Goal: Navigation & Orientation: Find specific page/section

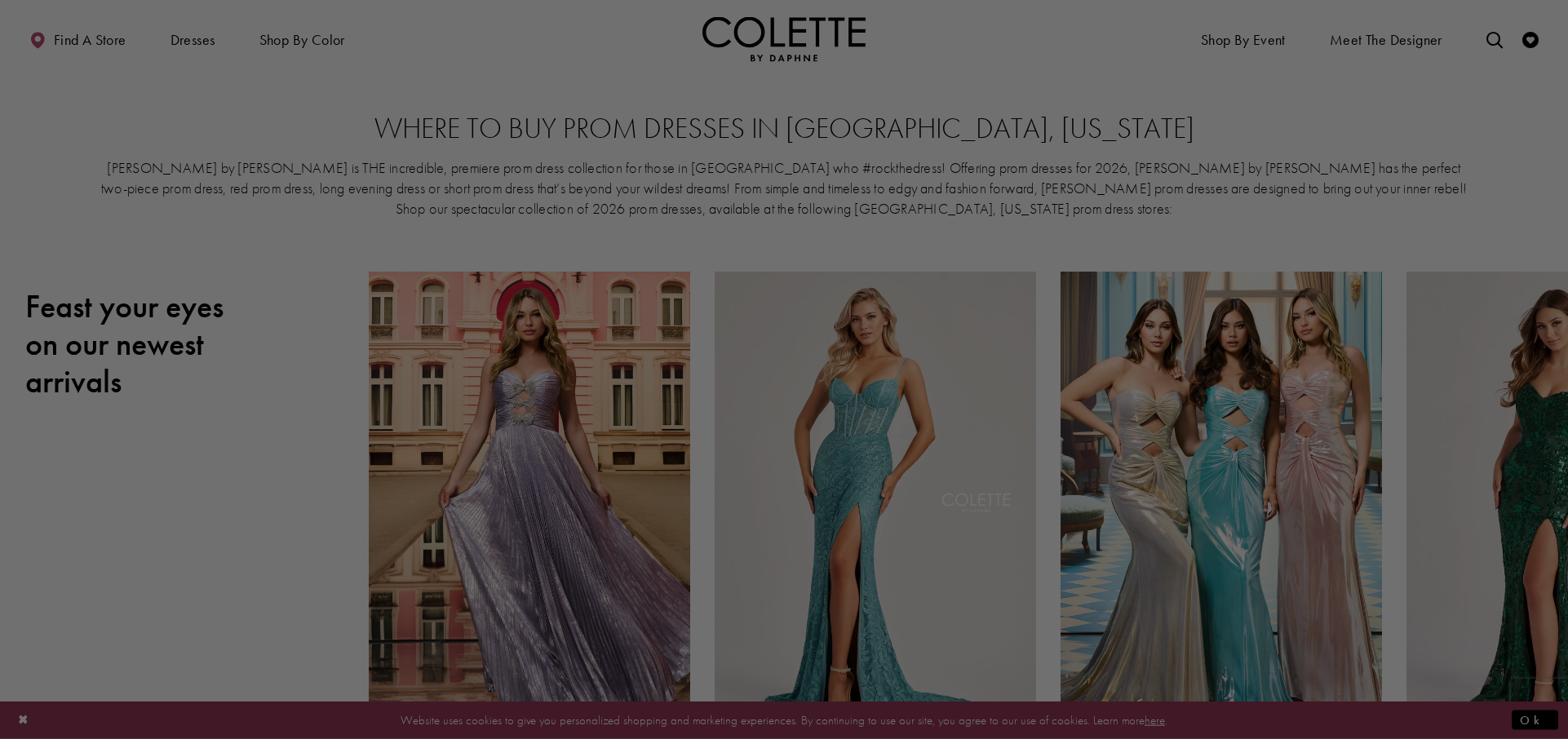
drag, startPoint x: 289, startPoint y: 440, endPoint x: 505, endPoint y: 380, distance: 224.2
click at [287, 441] on div at bounding box center [792, 373] width 1584 height 747
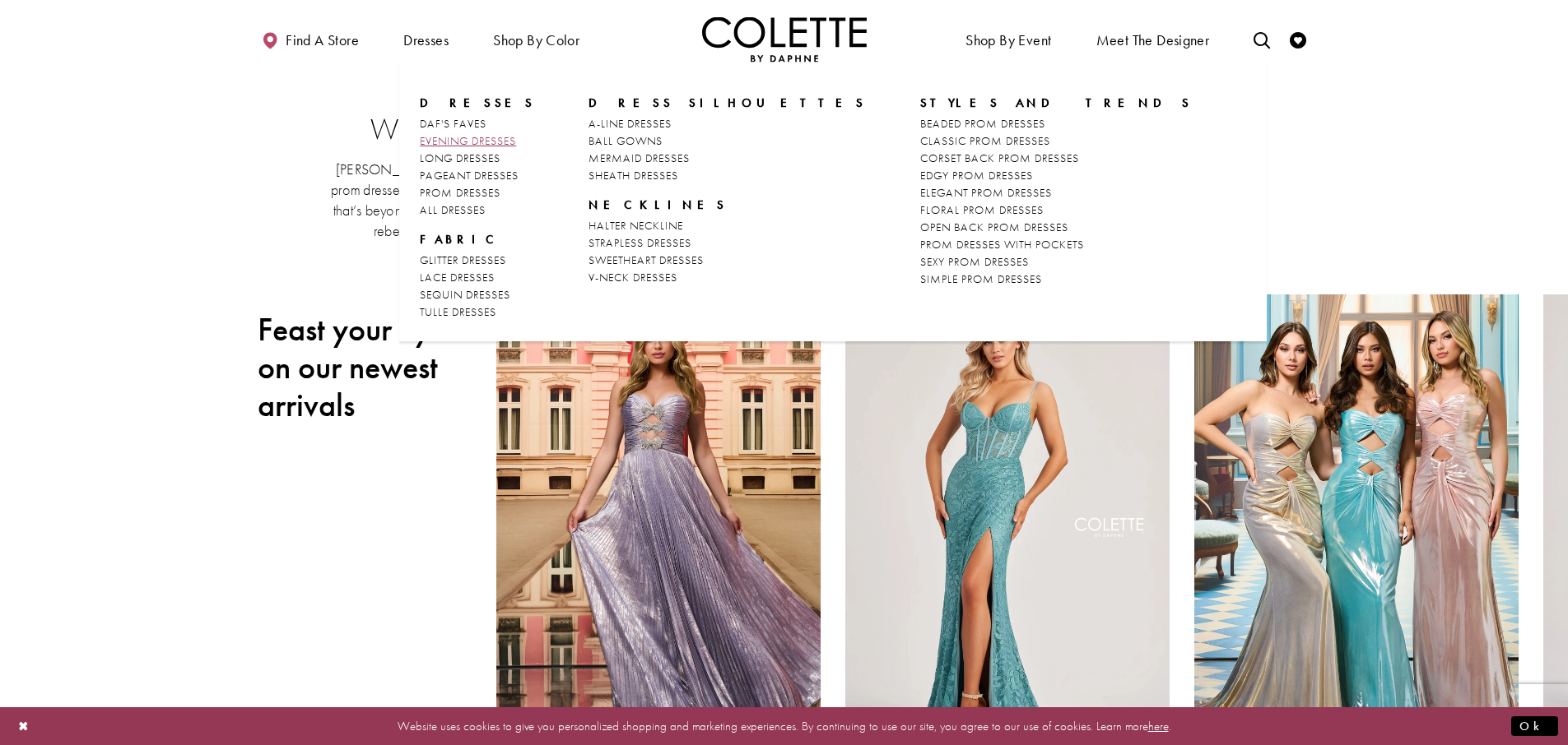
click at [420, 142] on span "EVENING DRESSES" at bounding box center [468, 140] width 96 height 14
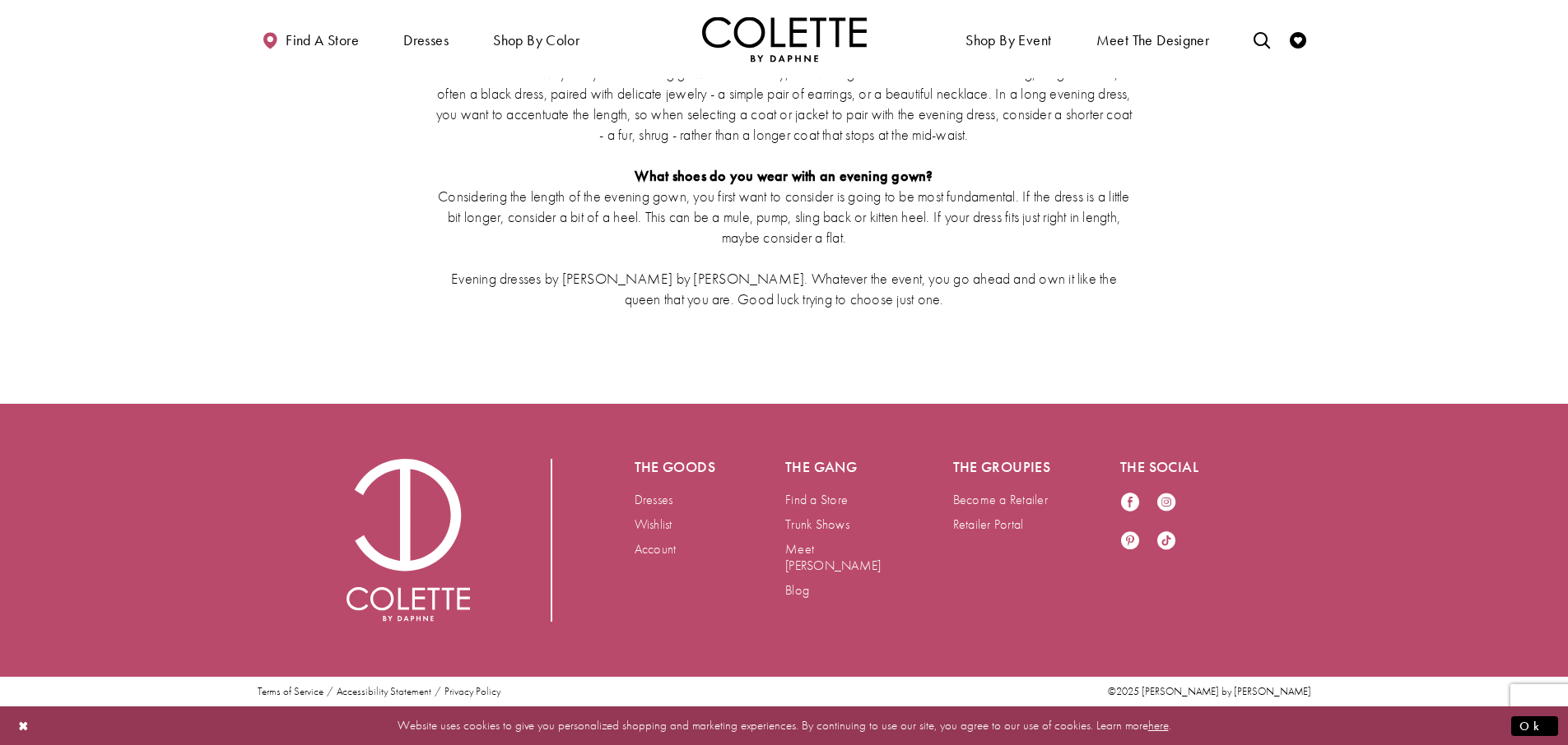
scroll to position [4443, 0]
